Goal: Task Accomplishment & Management: Use online tool/utility

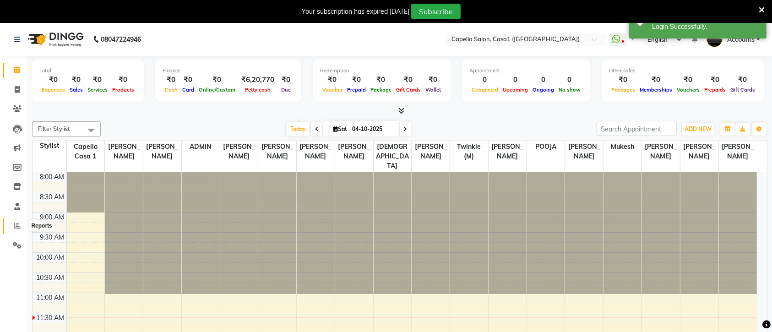
select select "en"
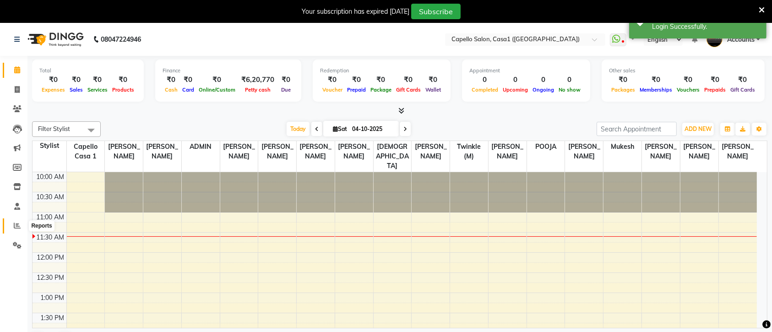
click at [14, 225] on icon at bounding box center [17, 225] width 7 height 7
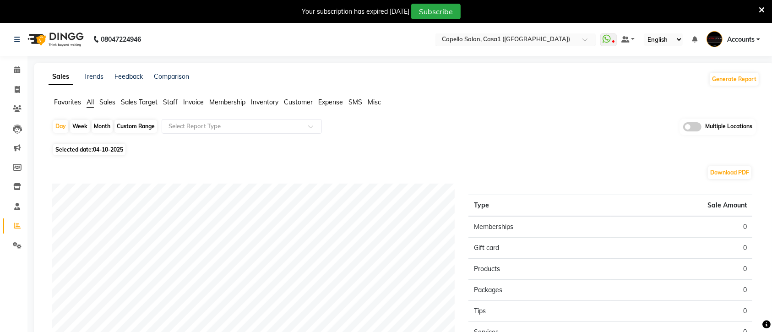
click at [517, 37] on input "text" at bounding box center [506, 40] width 133 height 9
type input "w"
click at [504, 42] on input "w" at bounding box center [506, 40] width 133 height 9
click at [509, 40] on input "w" at bounding box center [506, 40] width 133 height 9
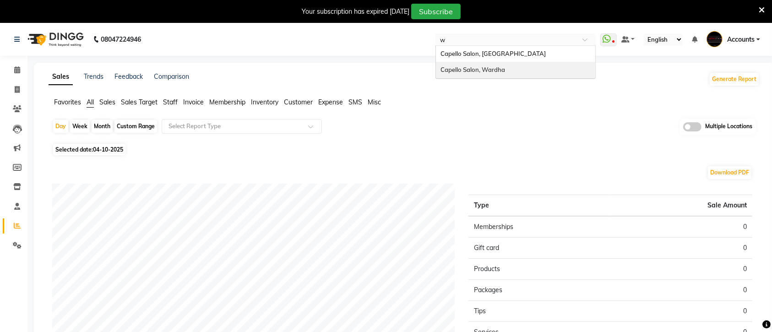
click at [506, 71] on div "Capello Salon, Wardha" at bounding box center [515, 70] width 159 height 16
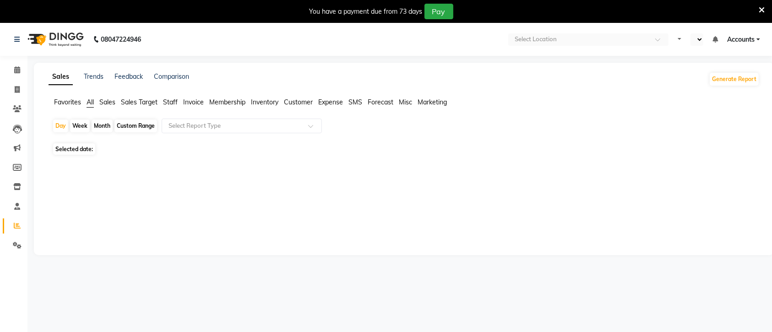
select select "en"
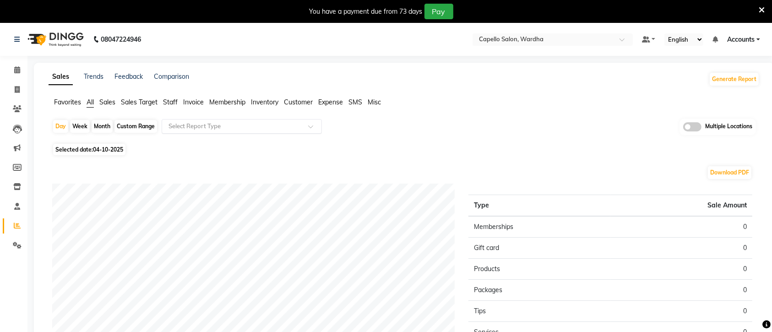
click at [309, 127] on span at bounding box center [313, 129] width 11 height 9
click at [168, 103] on span "Staff" at bounding box center [170, 102] width 15 height 8
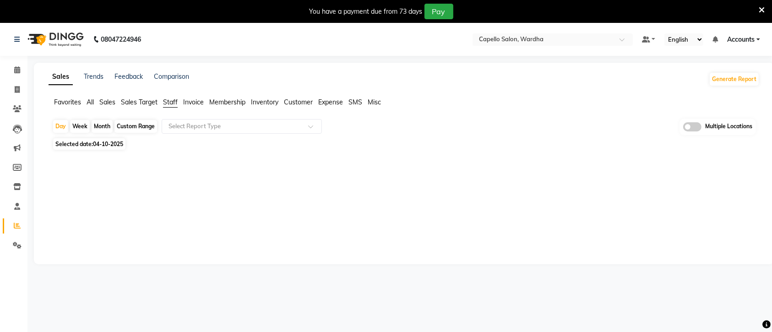
click at [168, 103] on span "Staff" at bounding box center [170, 102] width 15 height 8
click at [310, 126] on span at bounding box center [313, 129] width 11 height 9
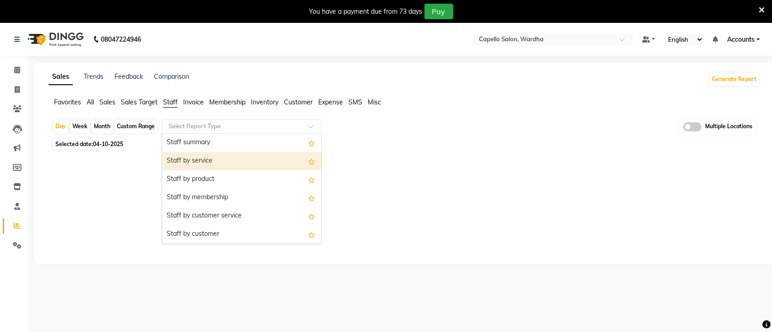
click at [211, 162] on div "Staff by service" at bounding box center [241, 161] width 159 height 18
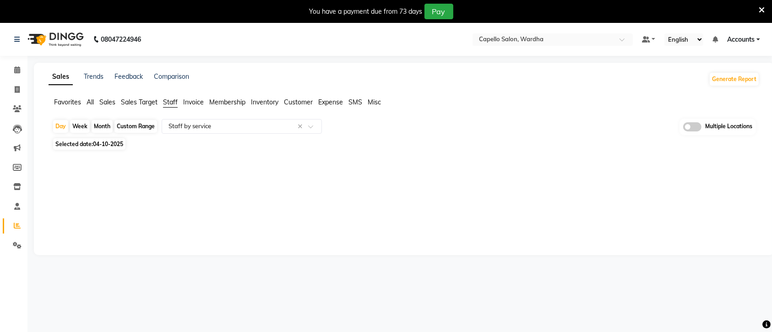
click at [101, 143] on span "04-10-2025" at bounding box center [108, 144] width 30 height 7
select select "10"
select select "2025"
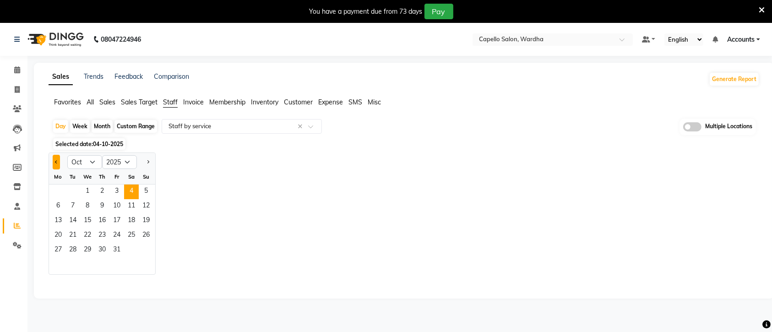
click at [56, 163] on span "Previous month" at bounding box center [56, 161] width 3 height 3
select select "9"
click at [56, 237] on span "22" at bounding box center [58, 235] width 15 height 15
select select "full_report"
select select "csv"
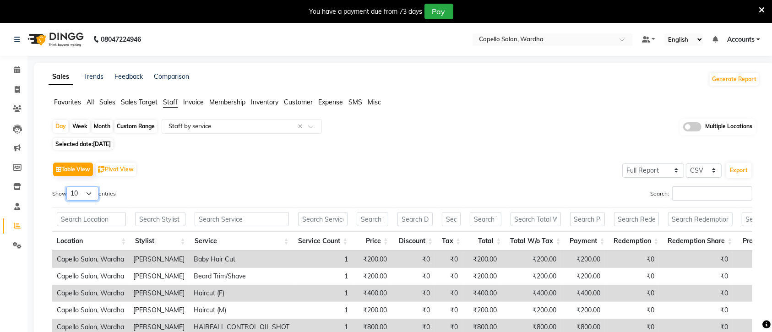
click at [95, 191] on select "10 25 50 100" at bounding box center [82, 193] width 32 height 14
select select "100"
click at [68, 186] on select "10 25 50 100" at bounding box center [82, 193] width 32 height 14
click at [88, 101] on span "All" at bounding box center [90, 102] width 7 height 8
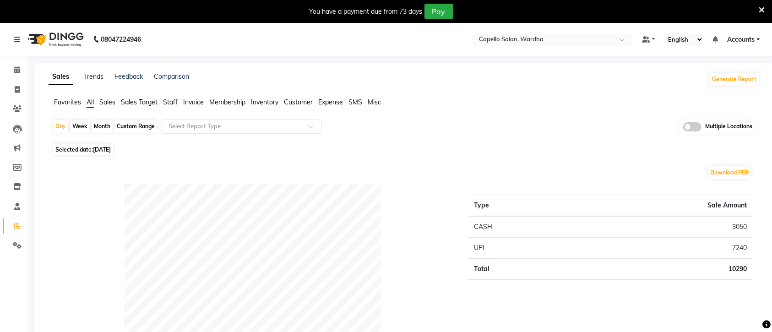
click at [311, 130] on span at bounding box center [313, 129] width 11 height 9
click at [387, 137] on div "Day Week Month Custom Range Select Report Type Multiple Locations" at bounding box center [404, 130] width 704 height 22
click at [170, 101] on span "Staff" at bounding box center [170, 102] width 15 height 8
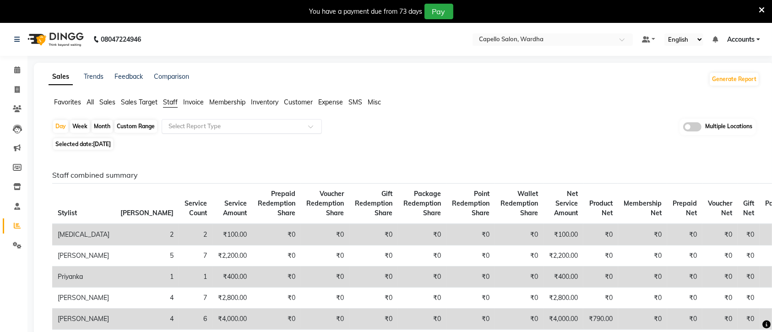
click at [311, 125] on span at bounding box center [313, 129] width 11 height 9
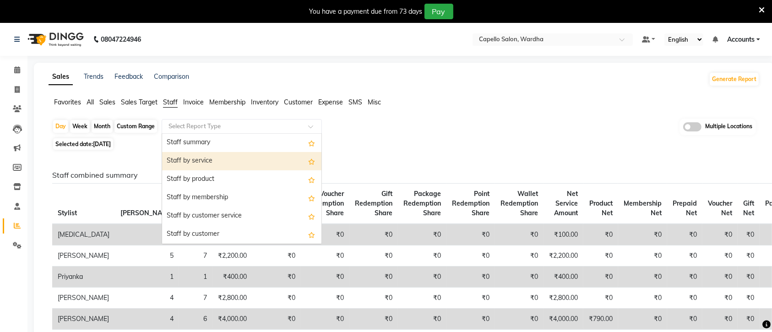
click at [210, 161] on div "Staff by service" at bounding box center [241, 161] width 159 height 18
select select "full_report"
select select "csv"
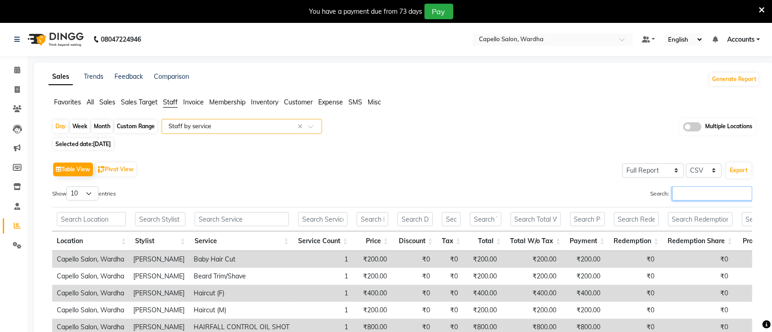
click at [673, 193] on input "Search:" at bounding box center [712, 193] width 80 height 14
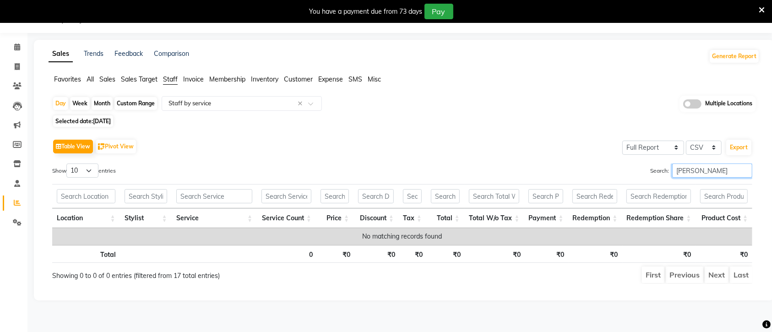
scroll to position [23, 0]
type input "b"
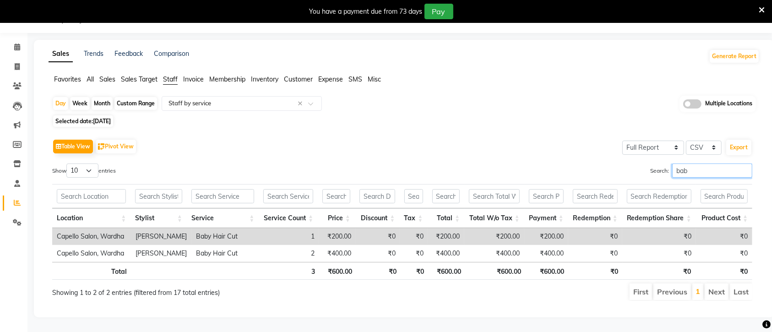
scroll to position [33, 0]
type input "b"
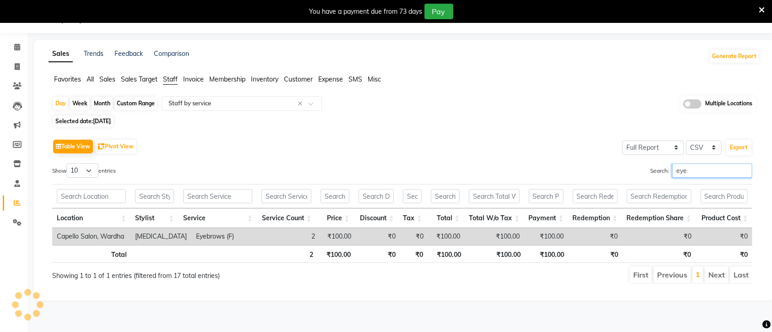
scroll to position [23, 0]
type input "e"
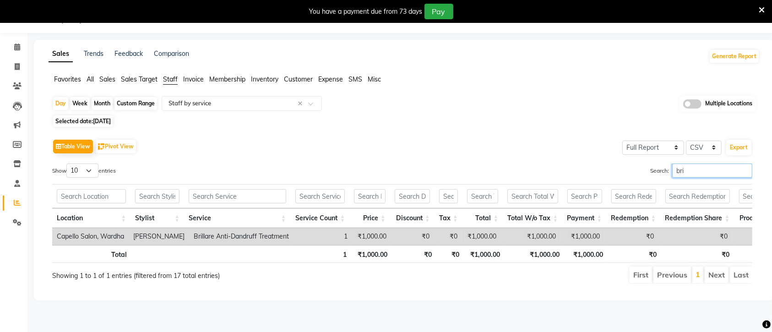
scroll to position [26, 0]
type input "b"
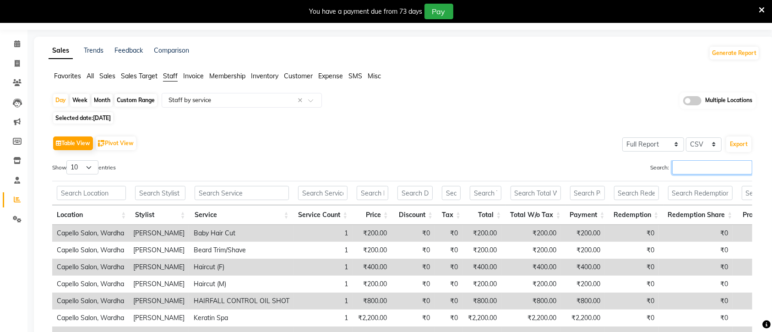
scroll to position [50, 0]
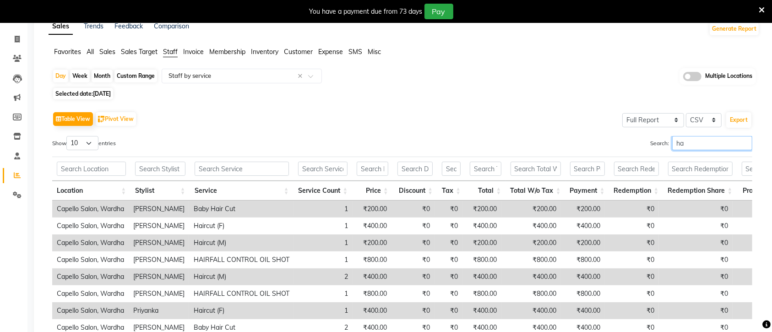
type input "h"
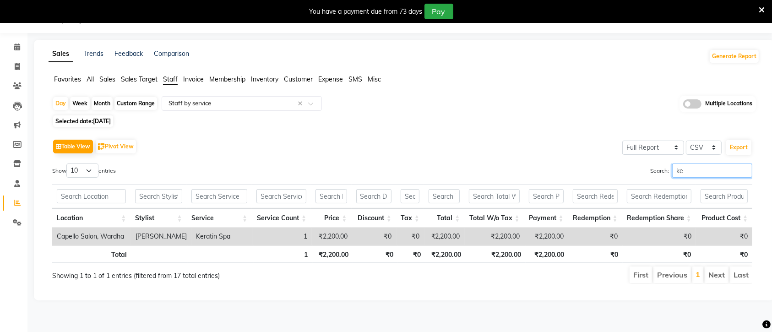
scroll to position [23, 0]
type input "k"
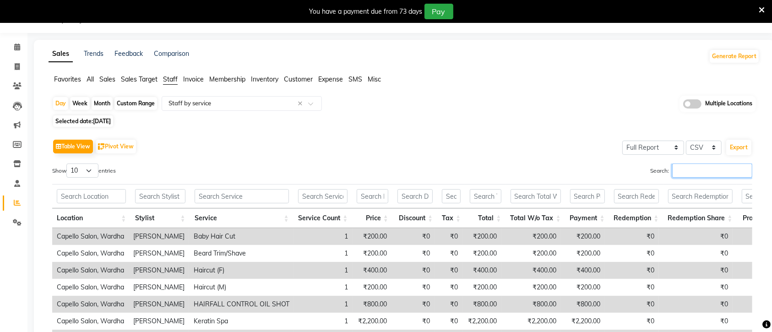
scroll to position [50, 0]
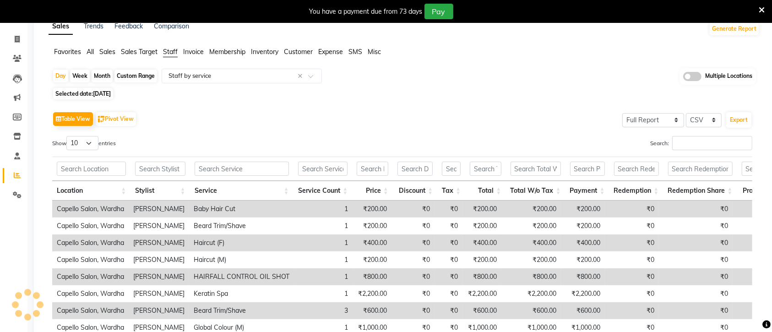
click at [105, 95] on span "[DATE]" at bounding box center [102, 93] width 18 height 7
select select "9"
select select "2025"
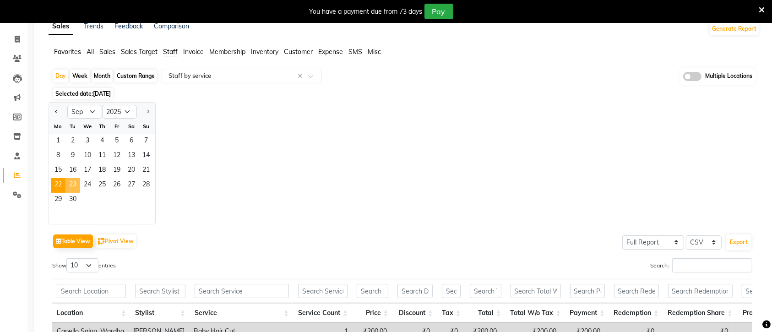
click at [71, 182] on span "23" at bounding box center [72, 185] width 15 height 15
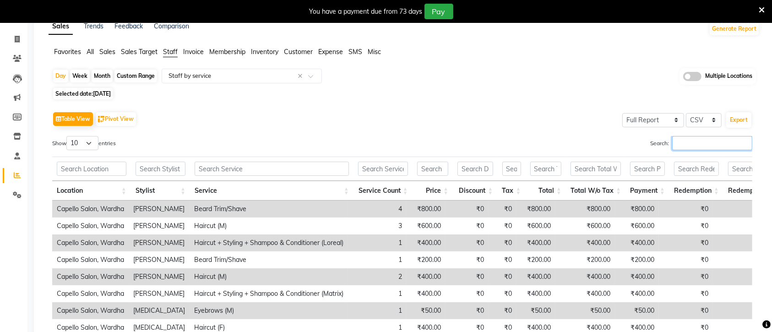
click at [681, 141] on input "Search:" at bounding box center [712, 143] width 80 height 14
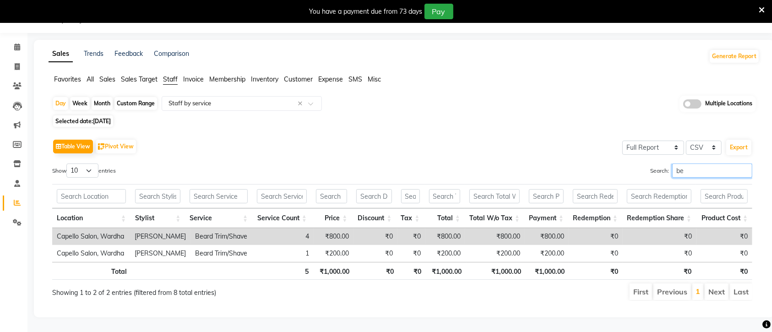
scroll to position [33, 0]
type input "beard"
click at [110, 118] on span "[DATE]" at bounding box center [102, 121] width 18 height 7
select select "9"
select select "2025"
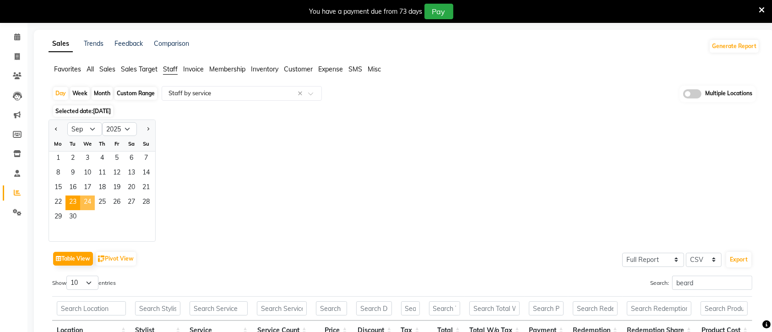
click at [88, 199] on span "24" at bounding box center [87, 202] width 15 height 15
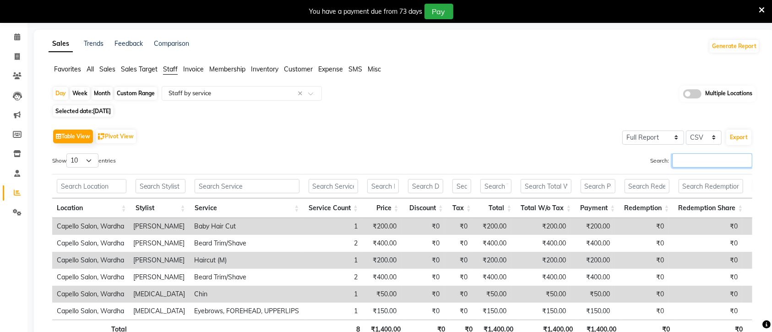
click at [685, 155] on input "Search:" at bounding box center [712, 160] width 80 height 14
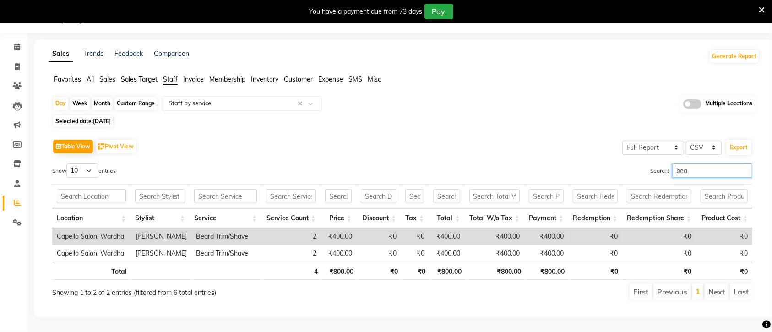
type input "bea"
click at [102, 118] on span "[DATE]" at bounding box center [102, 121] width 18 height 7
select select "9"
select select "2025"
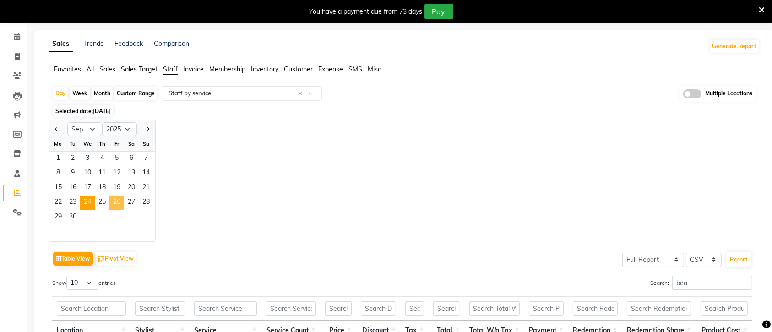
click at [118, 202] on span "26" at bounding box center [116, 202] width 15 height 15
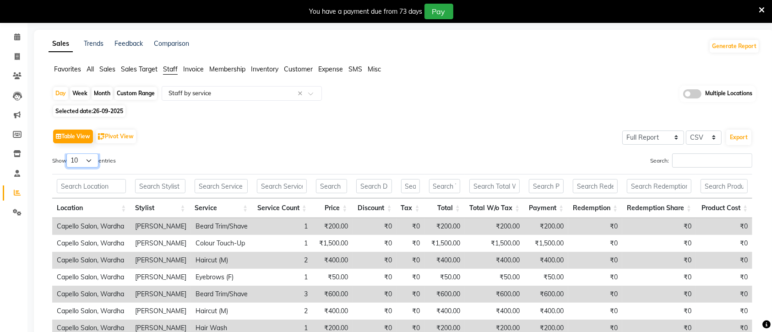
click at [94, 160] on select "10 25 50 100" at bounding box center [82, 160] width 32 height 14
select select "100"
click at [68, 153] on select "10 25 50 100" at bounding box center [82, 160] width 32 height 14
click at [677, 157] on input "Search:" at bounding box center [712, 160] width 80 height 14
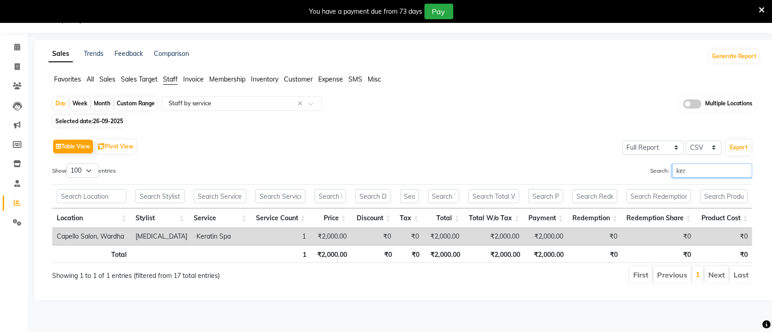
scroll to position [23, 0]
type input "kera"
click at [104, 119] on span "26-09-2025" at bounding box center [108, 121] width 30 height 7
select select "9"
select select "2025"
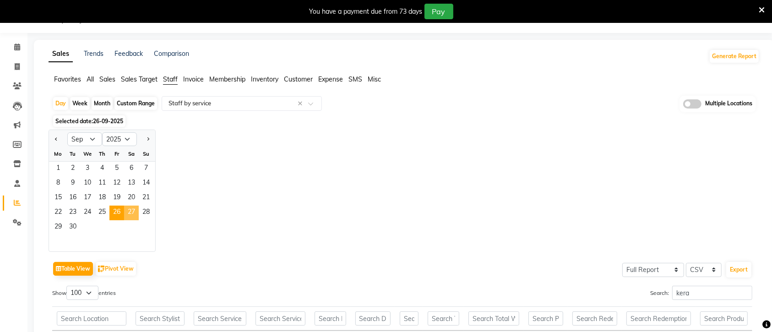
click at [127, 211] on span "27" at bounding box center [131, 213] width 15 height 15
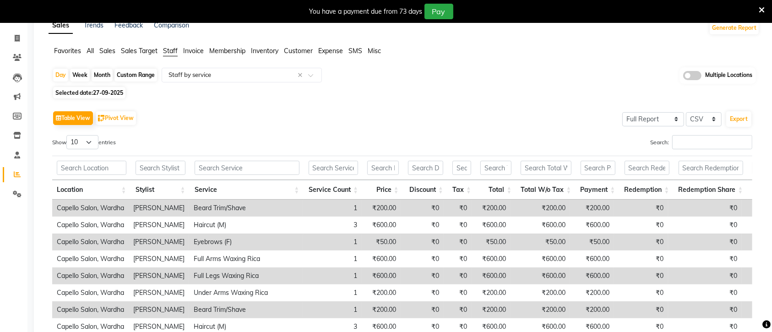
scroll to position [80, 0]
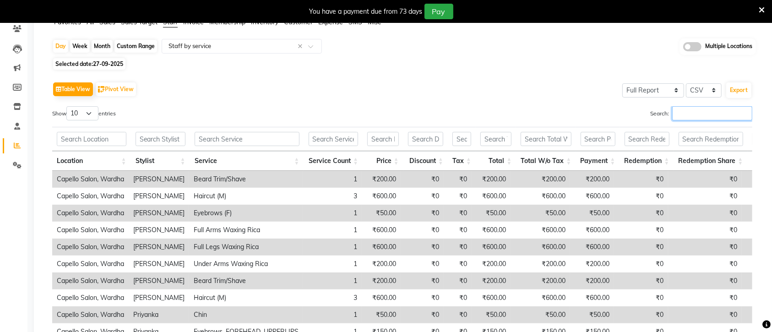
click at [678, 113] on input "Search:" at bounding box center [712, 113] width 80 height 14
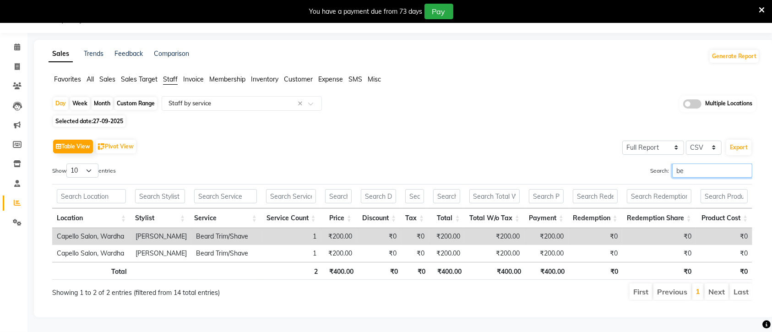
scroll to position [33, 0]
type input "b"
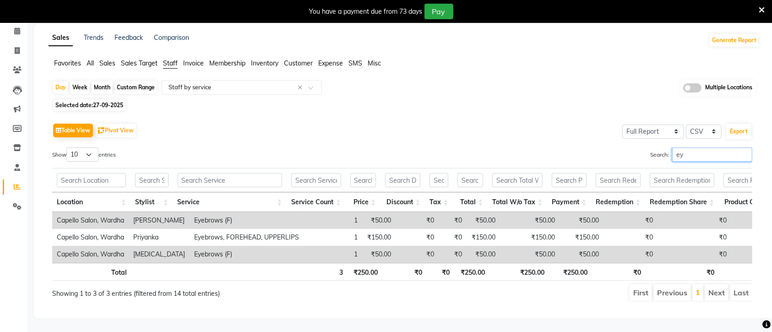
scroll to position [60, 0]
type input "eye"
click at [108, 102] on span "27-09-2025" at bounding box center [108, 105] width 30 height 7
select select "9"
select select "2025"
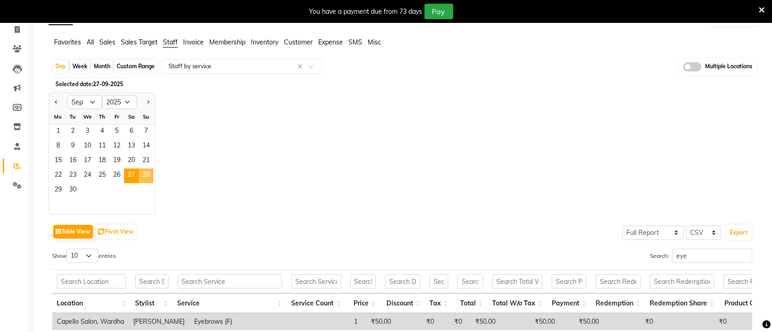
click at [143, 173] on span "28" at bounding box center [146, 175] width 15 height 15
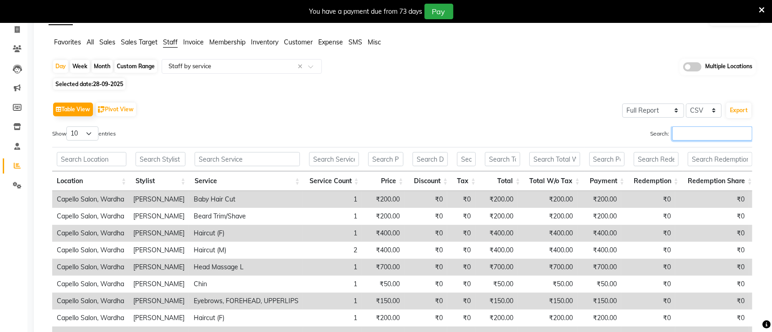
click at [673, 127] on input "Search:" at bounding box center [712, 133] width 80 height 14
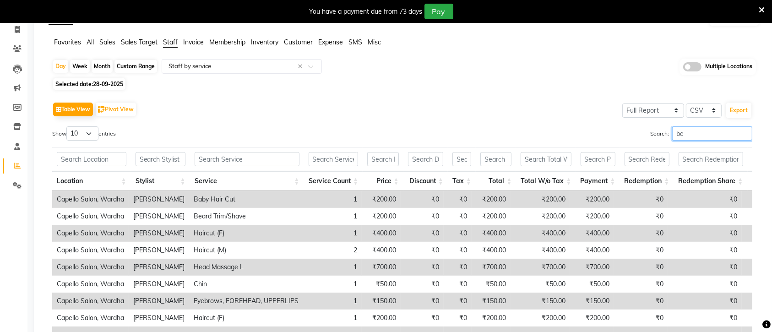
scroll to position [50, 0]
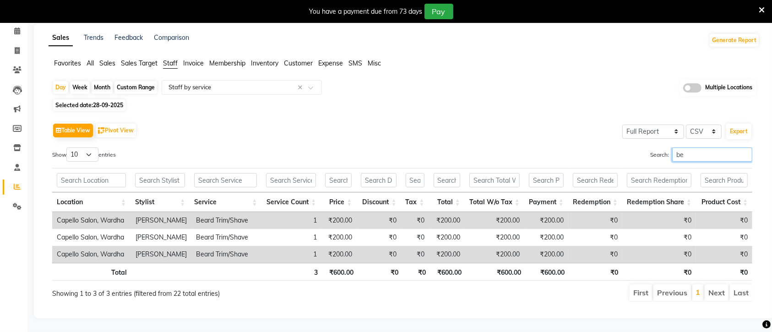
type input "b"
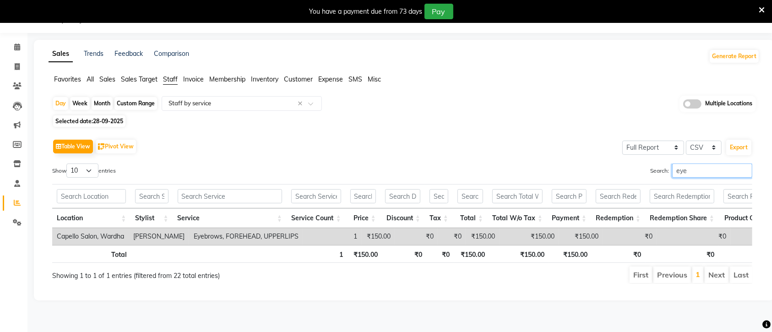
scroll to position [26, 0]
type input "e"
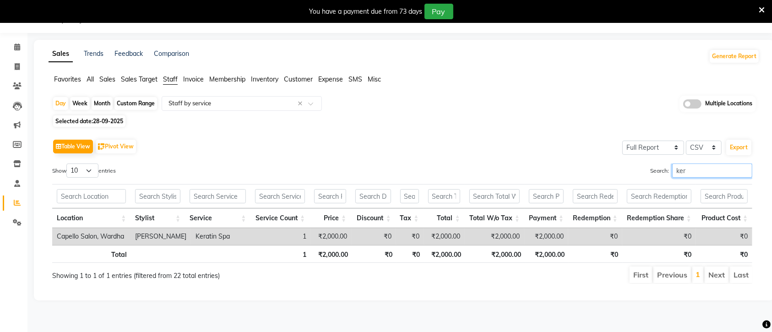
scroll to position [23, 0]
type input "k"
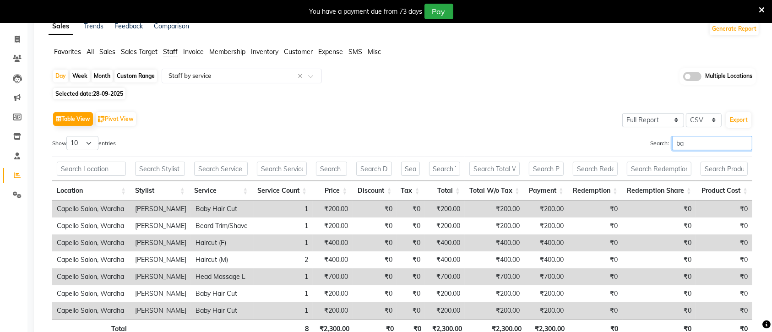
scroll to position [60, 0]
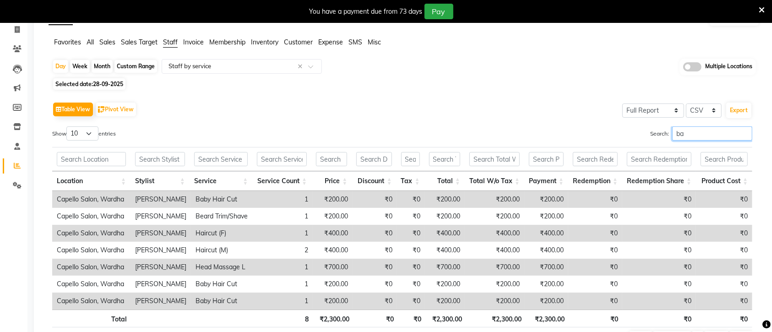
type input "b"
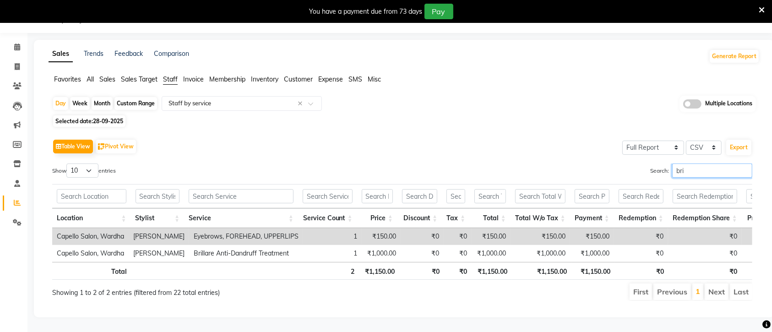
scroll to position [26, 0]
type input "b"
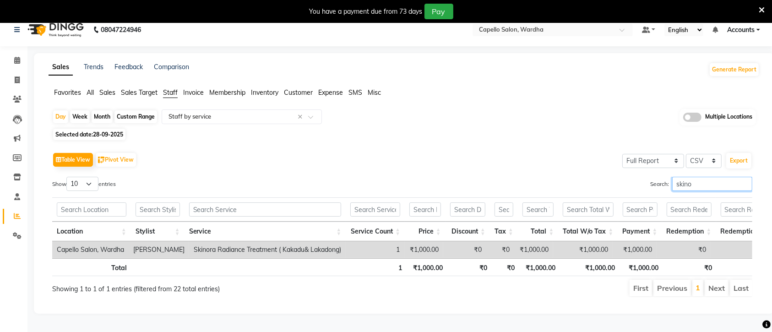
scroll to position [0, 0]
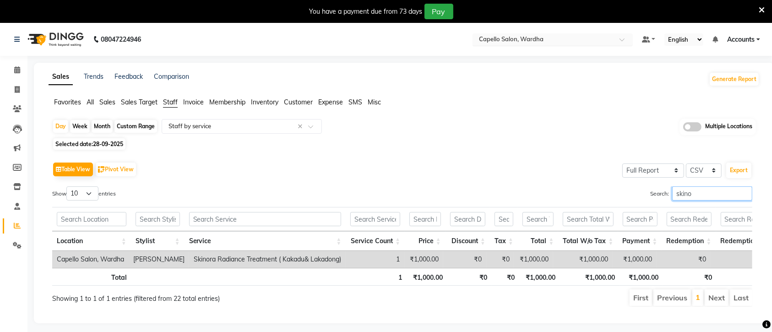
type input "skino"
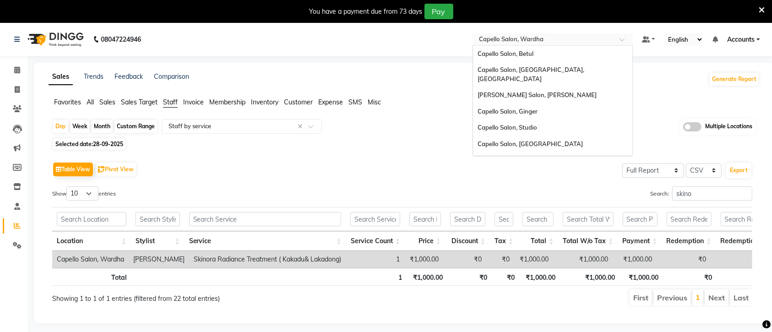
click at [559, 38] on input "text" at bounding box center [543, 40] width 133 height 9
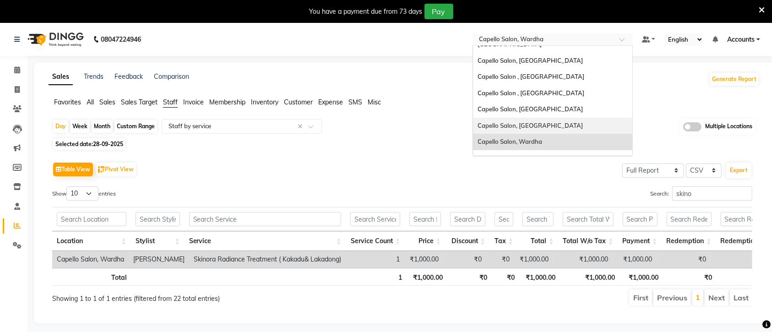
click at [547, 122] on span "Capello Salon, [GEOGRAPHIC_DATA]" at bounding box center [529, 125] width 105 height 7
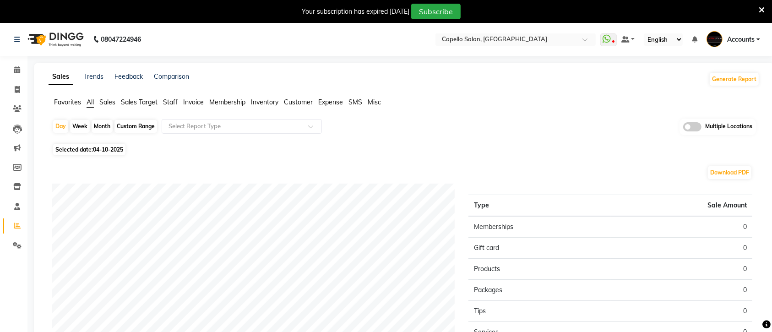
click at [169, 102] on span "Staff" at bounding box center [170, 102] width 15 height 8
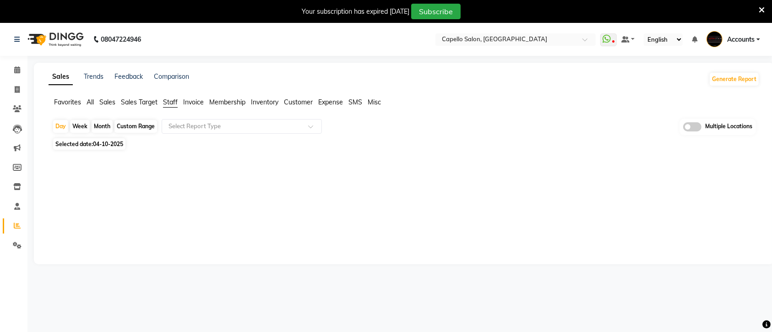
click at [83, 145] on span "Selected date: [DATE]" at bounding box center [89, 143] width 72 height 11
select select "10"
select select "2025"
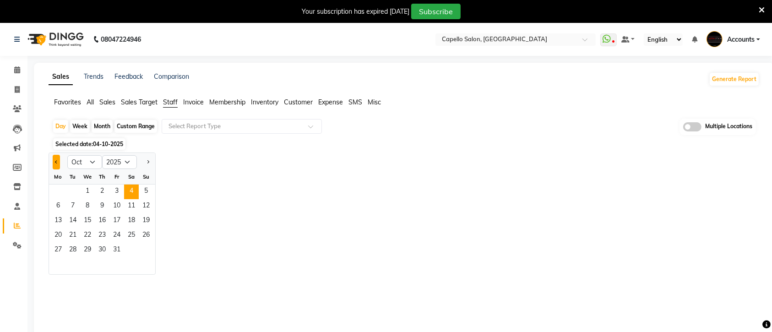
click at [57, 163] on span "Previous month" at bounding box center [56, 161] width 3 height 3
select select "9"
click at [57, 232] on span "22" at bounding box center [58, 235] width 15 height 15
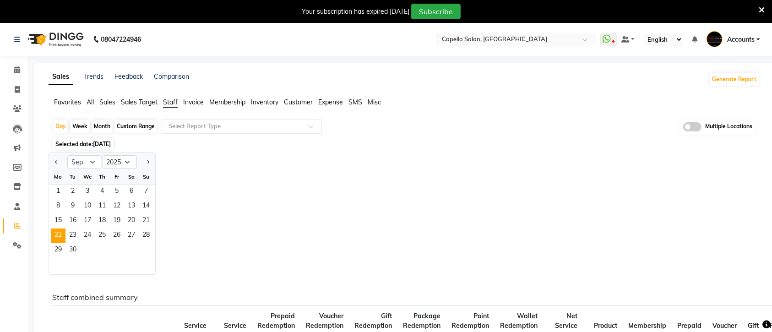
click at [311, 127] on span at bounding box center [313, 129] width 11 height 9
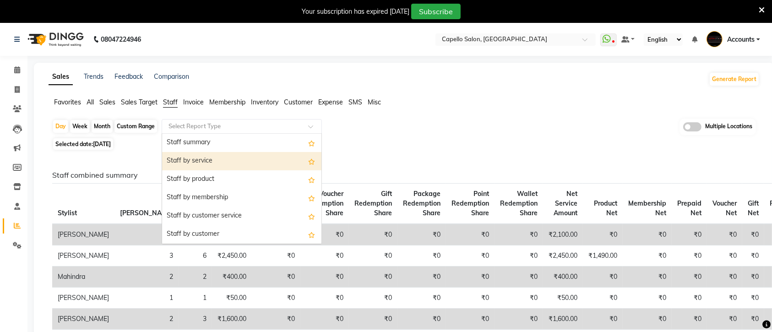
click at [242, 163] on div "Staff by service" at bounding box center [241, 161] width 159 height 18
select select "full_report"
select select "csv"
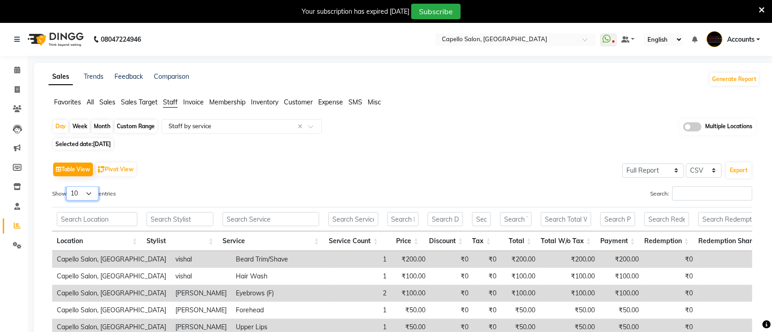
click at [95, 193] on select "10 25 50 100" at bounding box center [82, 193] width 32 height 14
select select "100"
click at [68, 186] on select "10 25 50 100" at bounding box center [82, 193] width 32 height 14
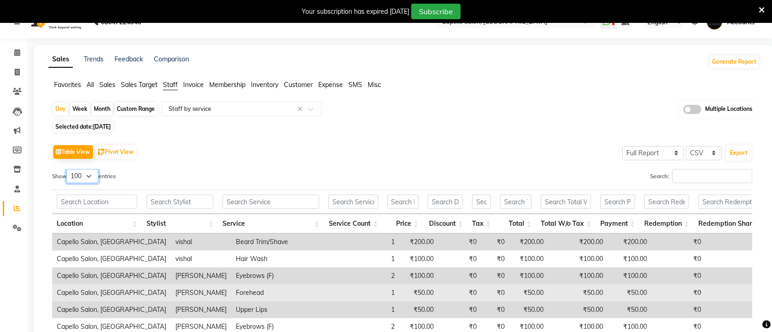
scroll to position [11, 0]
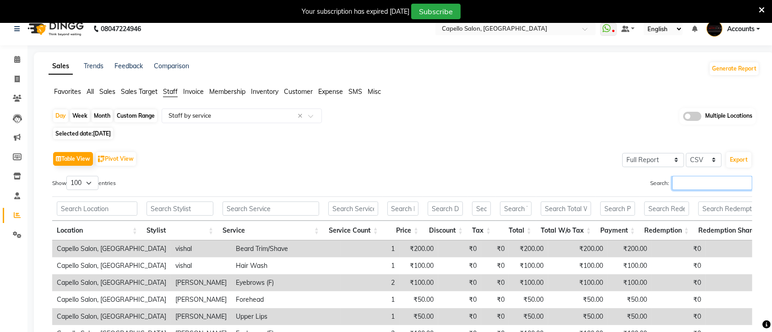
click at [678, 182] on input "Search:" at bounding box center [712, 183] width 80 height 14
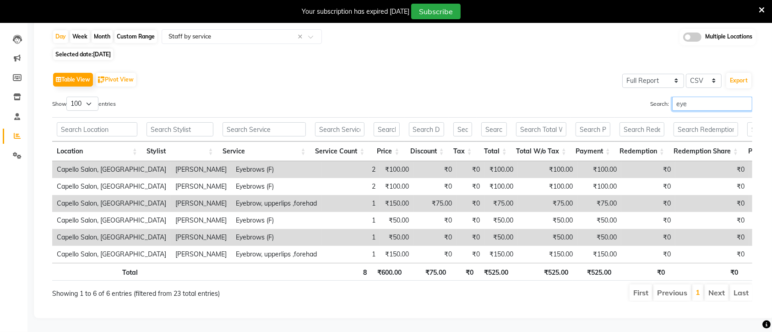
scroll to position [111, 0]
type input "e"
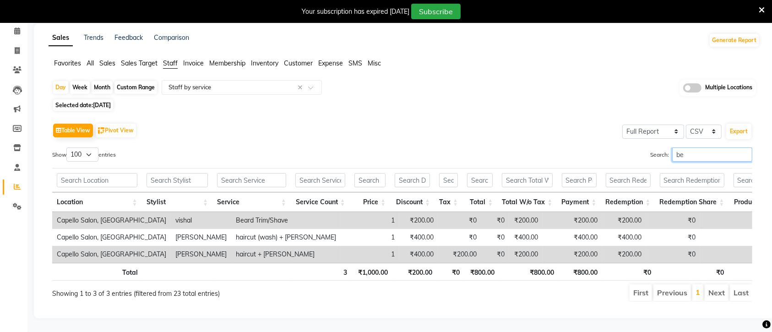
scroll to position [60, 0]
type input "beard"
click at [107, 102] on span "[DATE]" at bounding box center [102, 105] width 18 height 7
select select "9"
select select "2025"
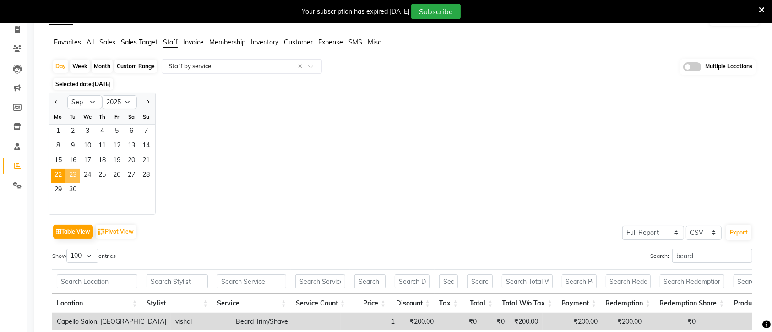
click at [71, 172] on span "23" at bounding box center [72, 175] width 15 height 15
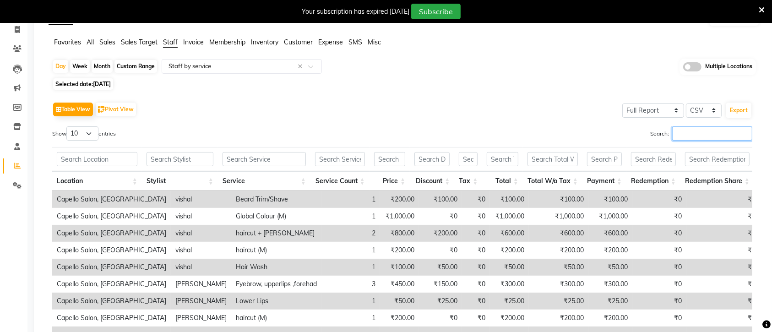
click at [679, 135] on input "Search:" at bounding box center [712, 133] width 80 height 14
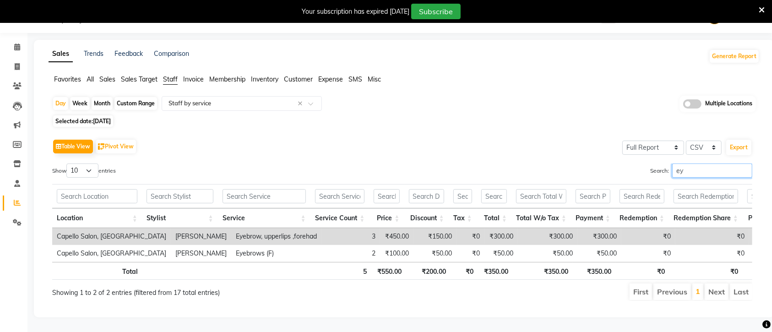
type input "e"
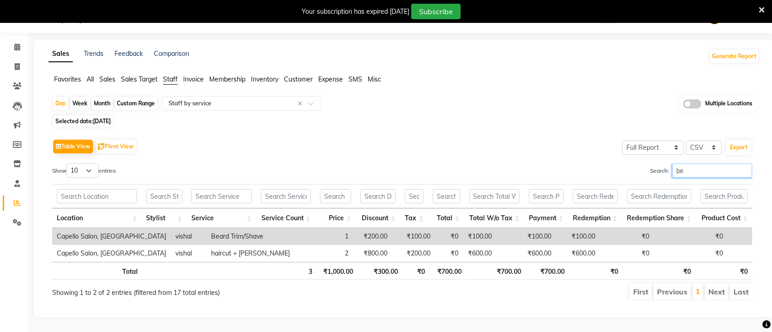
scroll to position [33, 0]
type input "b"
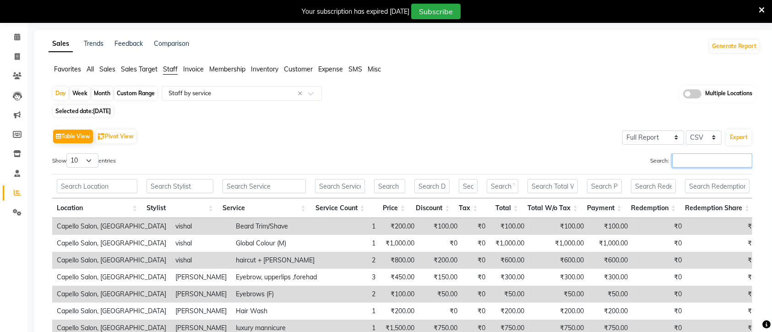
scroll to position [60, 0]
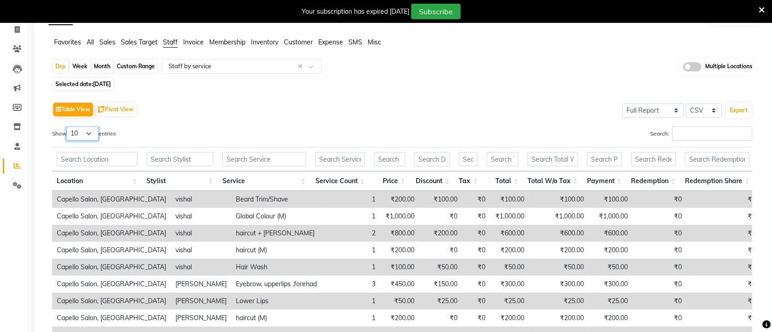
click at [92, 135] on select "10 25 50 100" at bounding box center [82, 133] width 32 height 14
select select "100"
click at [68, 126] on select "10 25 50 100" at bounding box center [82, 133] width 32 height 14
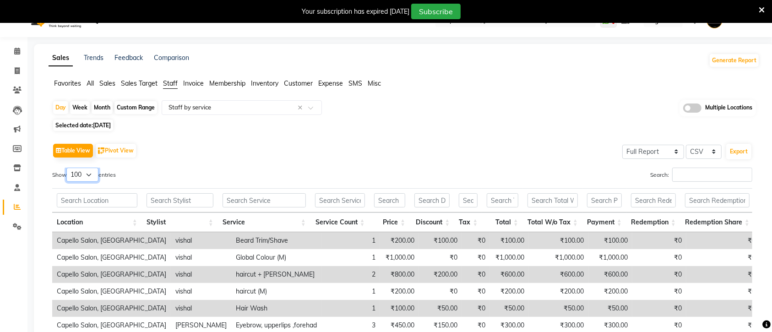
scroll to position [11, 0]
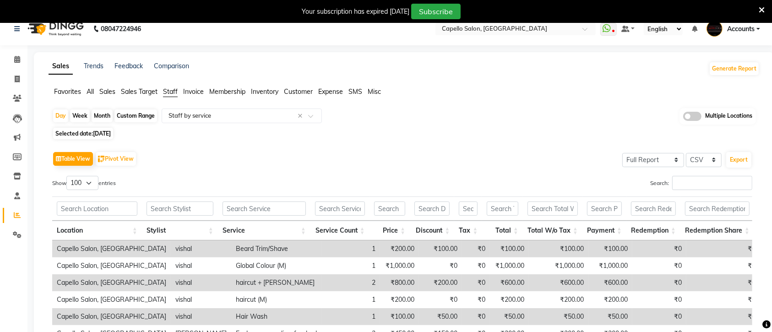
click at [107, 133] on span "[DATE]" at bounding box center [102, 133] width 18 height 7
select select "9"
select select "2025"
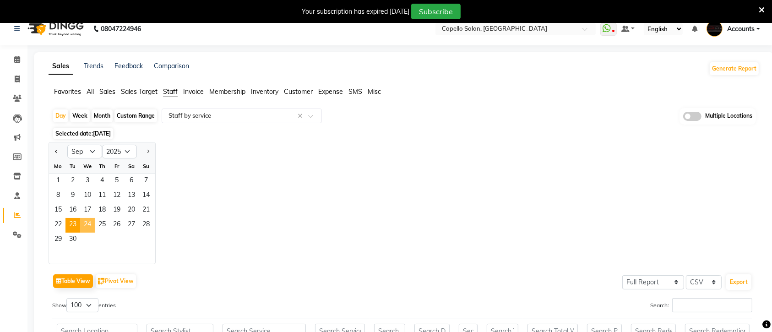
click at [88, 225] on span "24" at bounding box center [87, 225] width 15 height 15
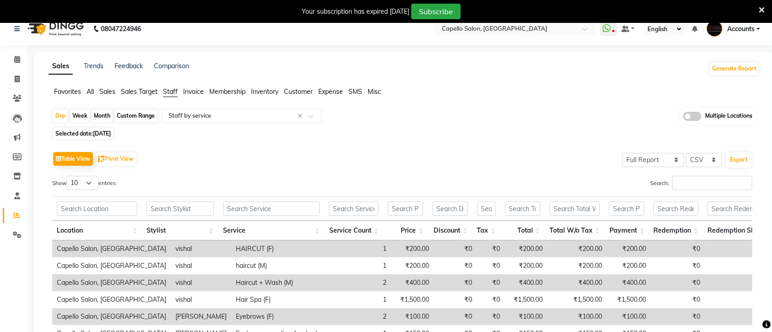
click at [111, 134] on span "[DATE]" at bounding box center [102, 133] width 18 height 7
select select "9"
select select "2025"
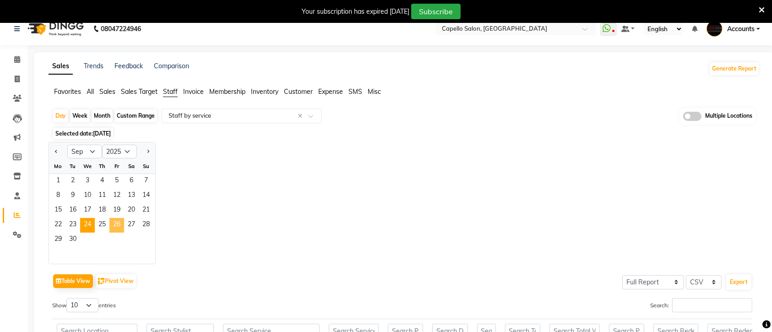
click at [114, 224] on span "26" at bounding box center [116, 225] width 15 height 15
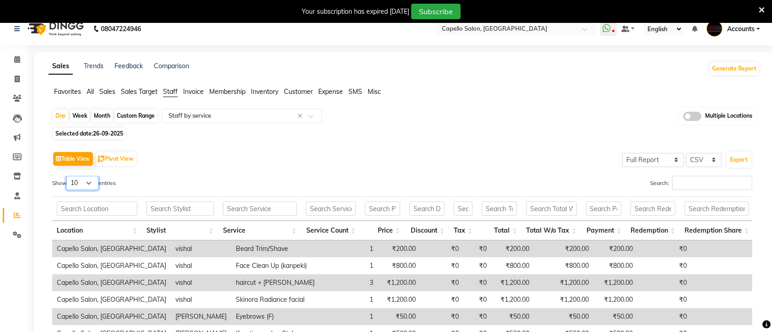
click at [91, 182] on select "10 25 50 100" at bounding box center [82, 183] width 32 height 14
select select "100"
click at [68, 176] on select "10 25 50 100" at bounding box center [82, 183] width 32 height 14
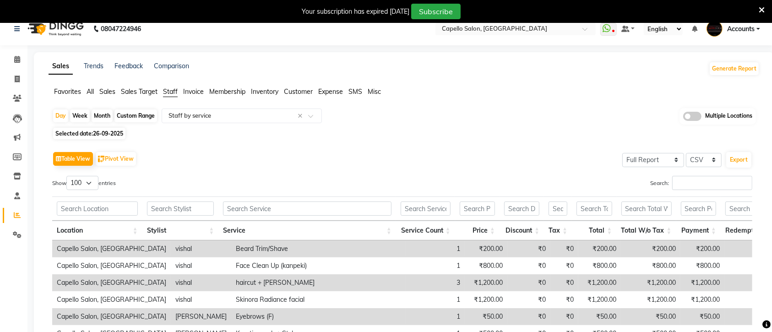
click at [109, 131] on span "26-09-2025" at bounding box center [108, 133] width 30 height 7
select select "9"
select select "2025"
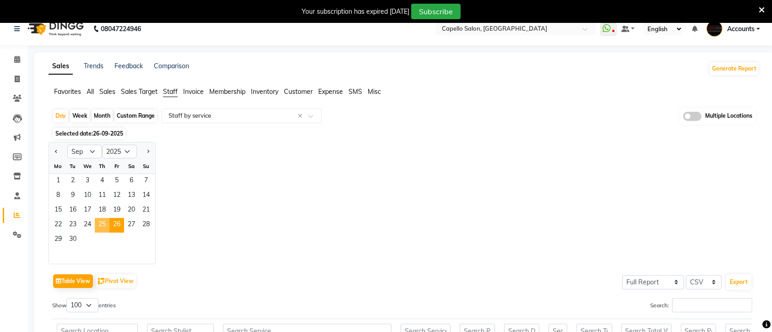
click at [101, 222] on span "25" at bounding box center [102, 225] width 15 height 15
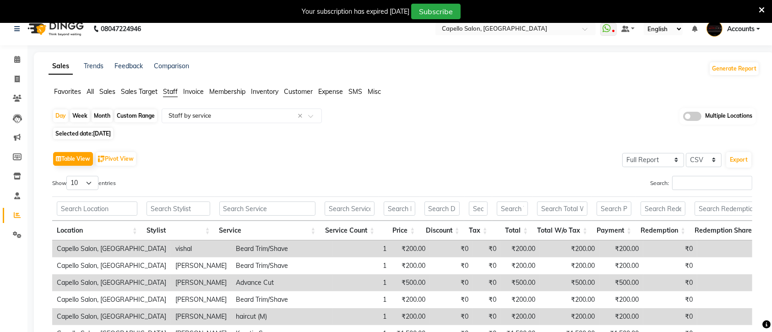
click at [111, 131] on span "25-09-2025" at bounding box center [102, 133] width 18 height 7
select select "9"
select select "2025"
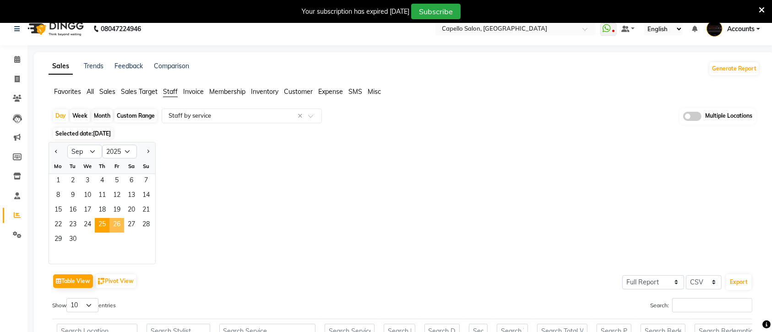
click at [117, 224] on span "26" at bounding box center [116, 225] width 15 height 15
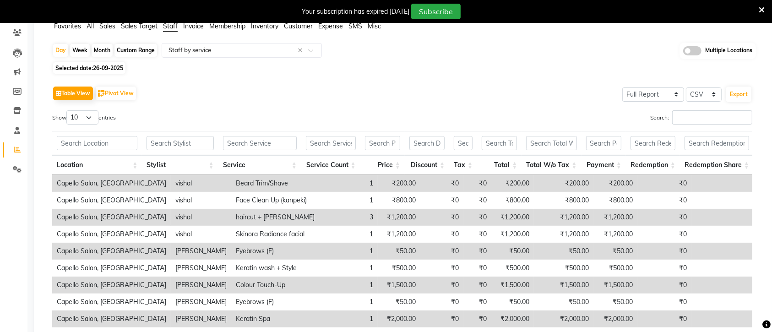
scroll to position [0, 0]
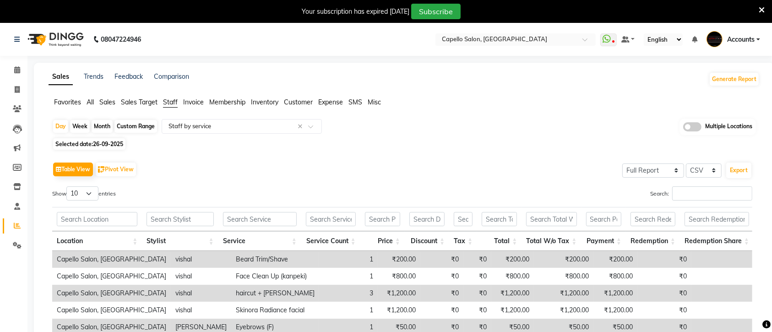
click at [87, 100] on span "All" at bounding box center [90, 102] width 7 height 8
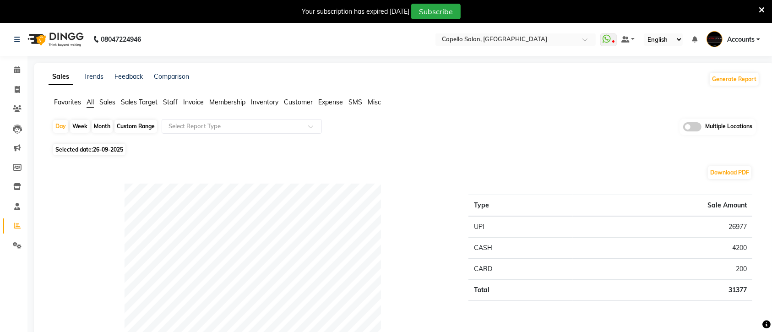
click at [172, 104] on span "Staff" at bounding box center [170, 102] width 15 height 8
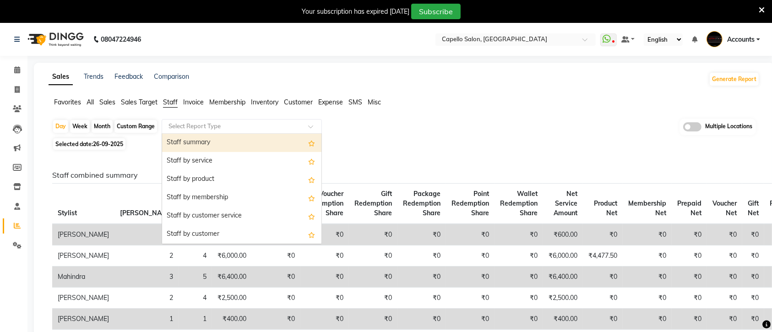
click at [309, 129] on span at bounding box center [313, 129] width 11 height 9
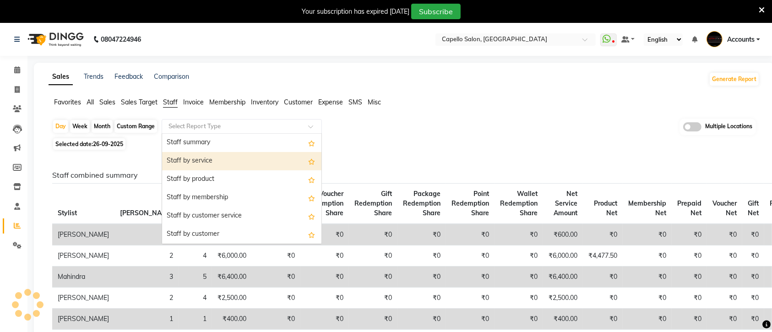
click at [213, 160] on div "Staff by service" at bounding box center [241, 161] width 159 height 18
select select "full_report"
select select "csv"
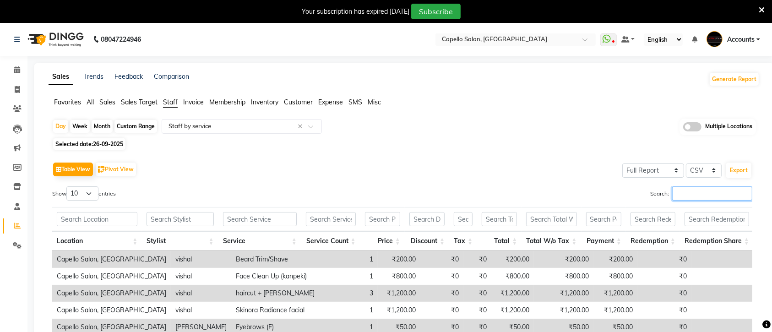
click at [680, 195] on input "Search:" at bounding box center [712, 193] width 80 height 14
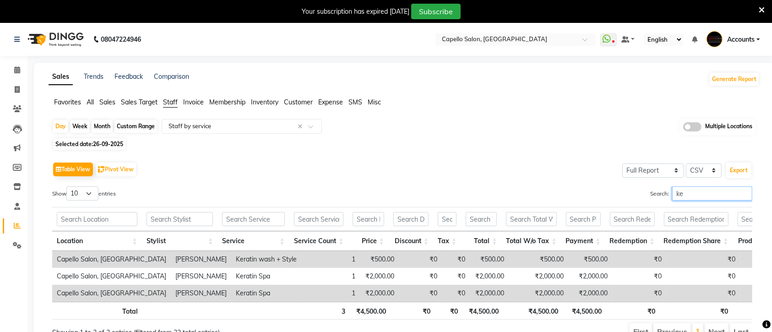
type input "k"
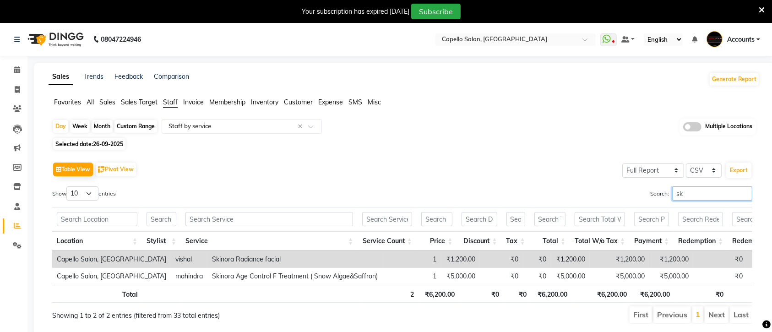
type input "s"
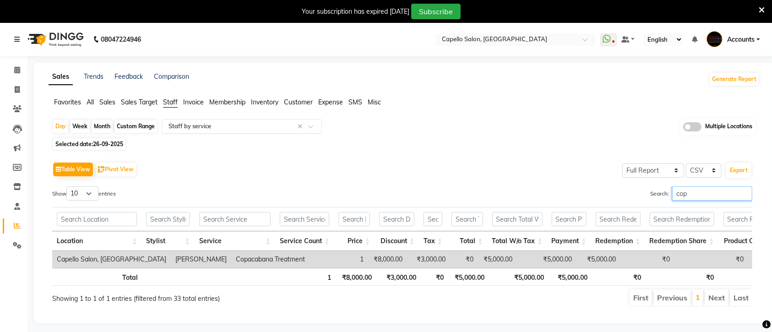
type input "cop"
click at [314, 126] on span at bounding box center [313, 129] width 11 height 9
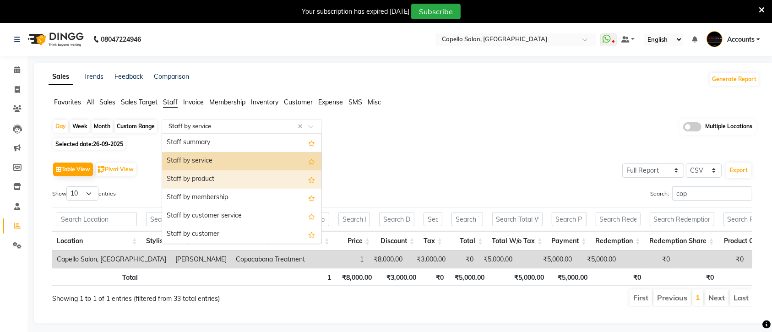
click at [227, 178] on div "Staff by product" at bounding box center [241, 179] width 159 height 18
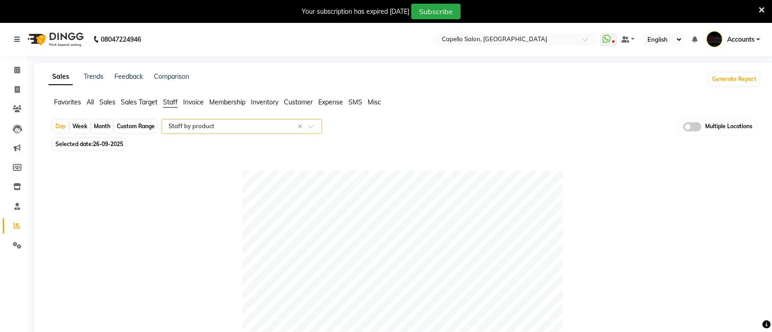
click at [313, 128] on span at bounding box center [313, 129] width 11 height 9
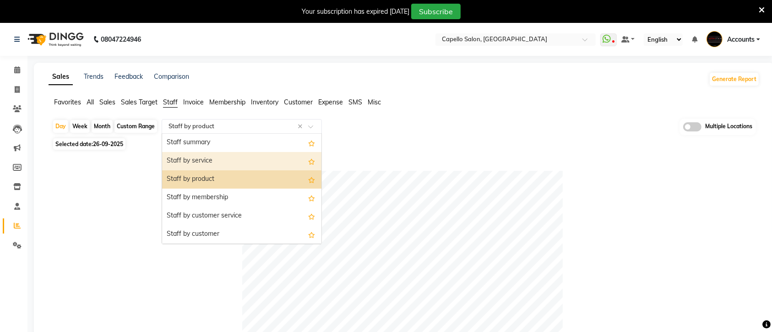
click at [213, 158] on div "Staff by service" at bounding box center [241, 161] width 159 height 18
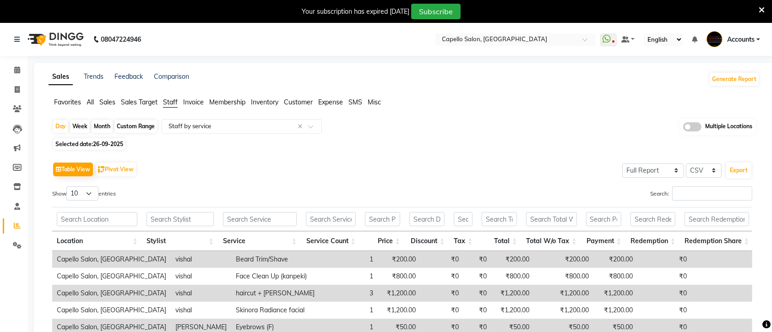
click at [83, 142] on span "Selected date: 26-09-2025" at bounding box center [89, 143] width 72 height 11
select select "9"
select select "2025"
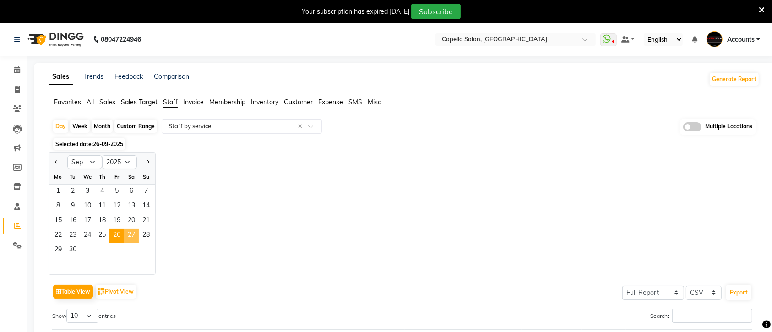
click at [127, 232] on span "27" at bounding box center [131, 235] width 15 height 15
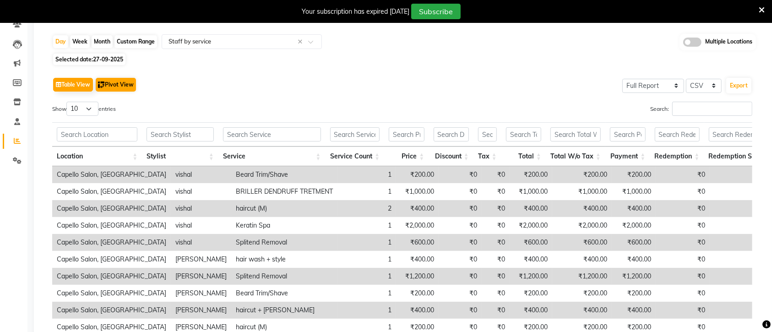
scroll to position [64, 0]
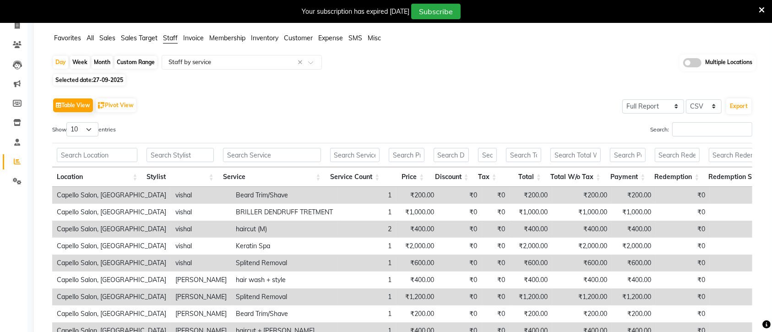
click at [114, 79] on span "27-09-2025" at bounding box center [108, 79] width 30 height 7
select select "9"
select select "2025"
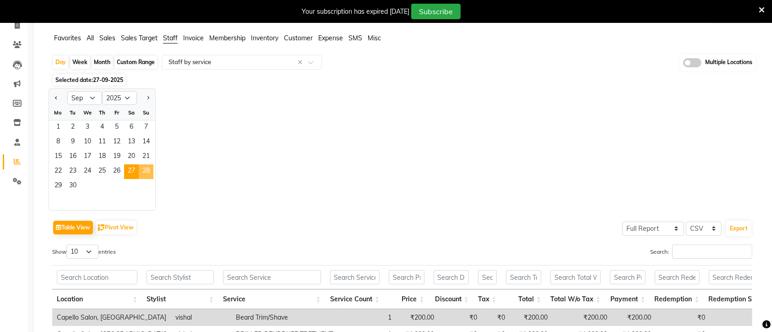
click at [143, 166] on span "28" at bounding box center [146, 171] width 15 height 15
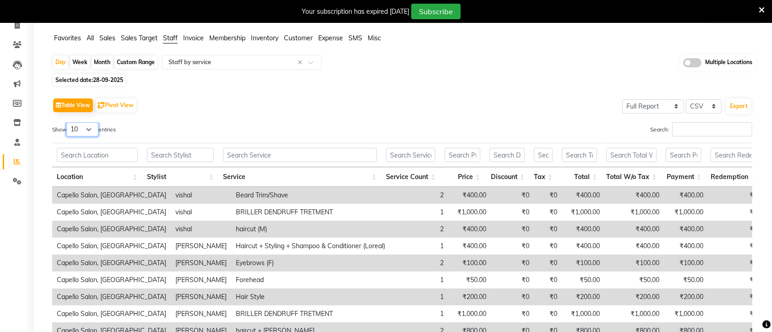
click at [93, 130] on select "10 25 50 100" at bounding box center [82, 129] width 32 height 14
select select "100"
click at [68, 122] on select "10 25 50 100" at bounding box center [82, 129] width 32 height 14
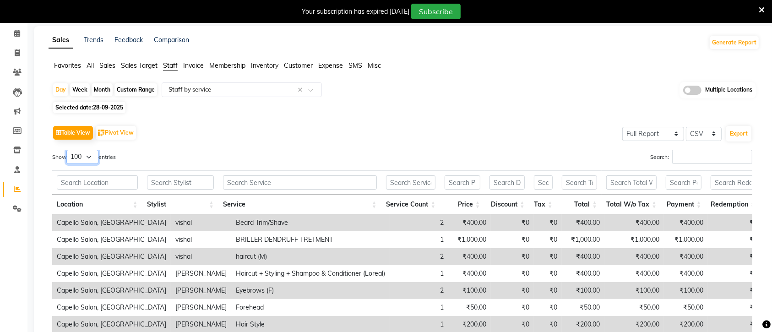
scroll to position [57, 0]
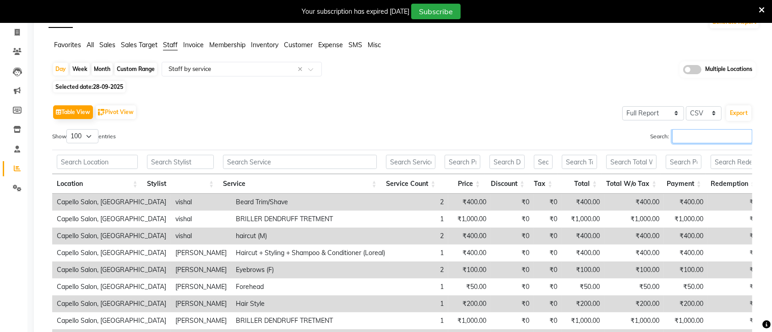
click at [692, 136] on input "Search:" at bounding box center [712, 136] width 80 height 14
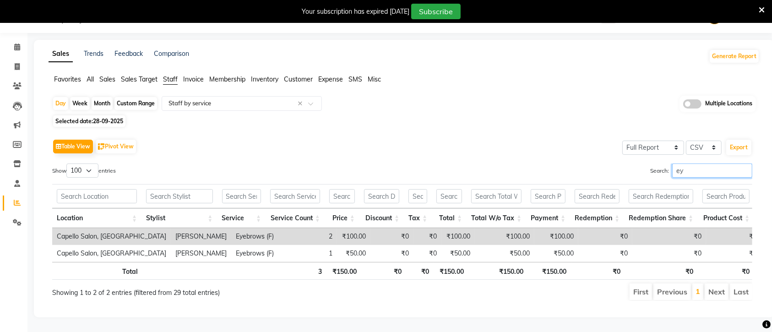
scroll to position [43, 0]
type input "e"
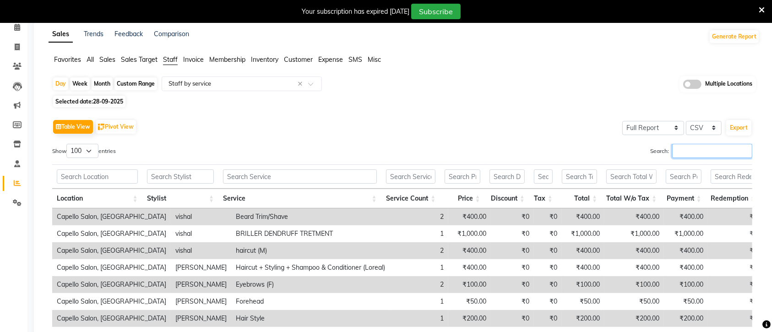
scroll to position [57, 0]
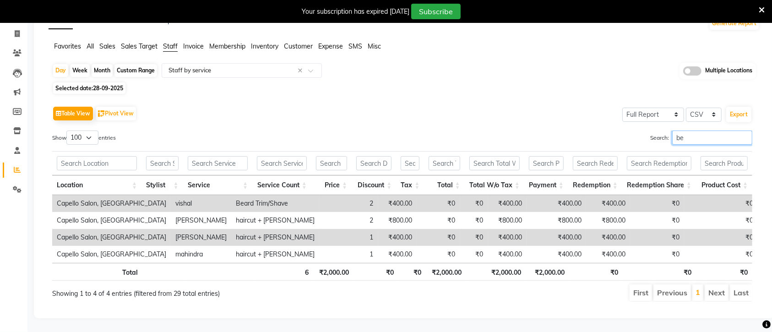
type input "b"
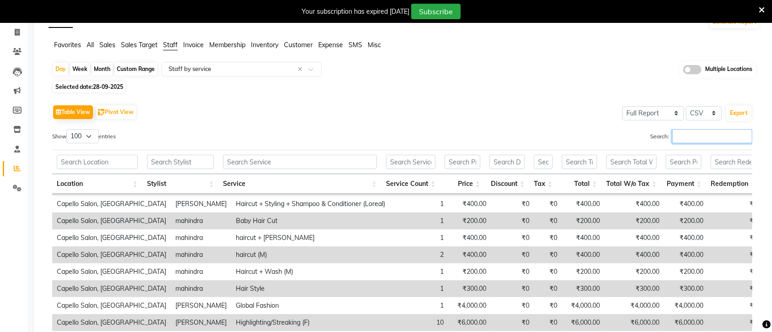
scroll to position [317, 0]
